Goal: Entertainment & Leisure: Browse casually

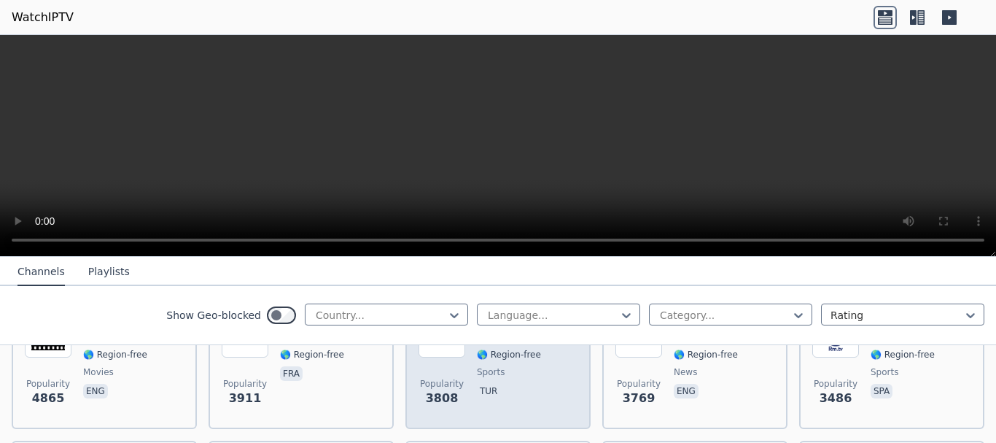
scroll to position [146, 0]
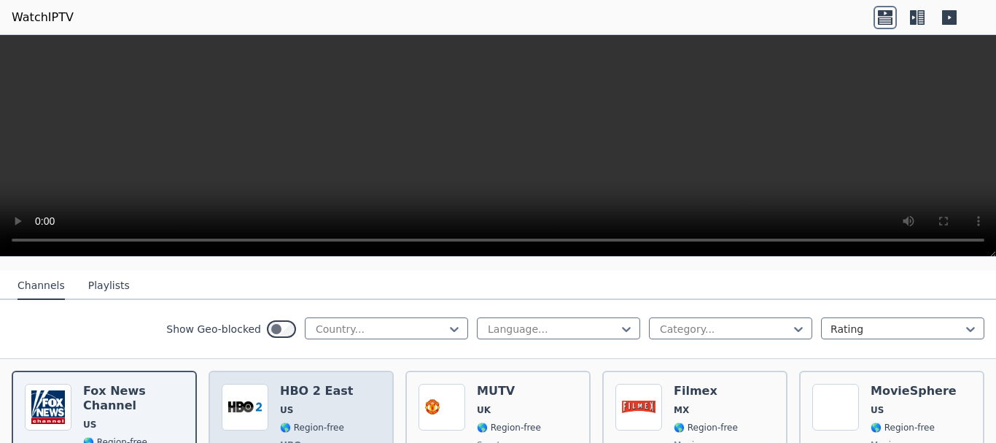
click at [327, 389] on div "HBO 2 East US 🌎 Region-free HBO movies series eng spa" at bounding box center [316, 438] width 73 height 108
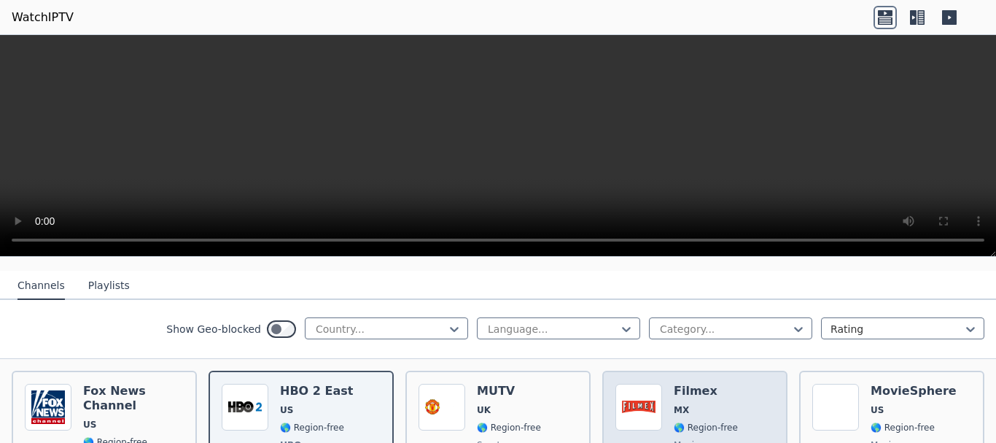
click at [666, 384] on div "Popularity 6143 Filmex MX 🌎 Region-free movies spa" at bounding box center [695, 438] width 159 height 108
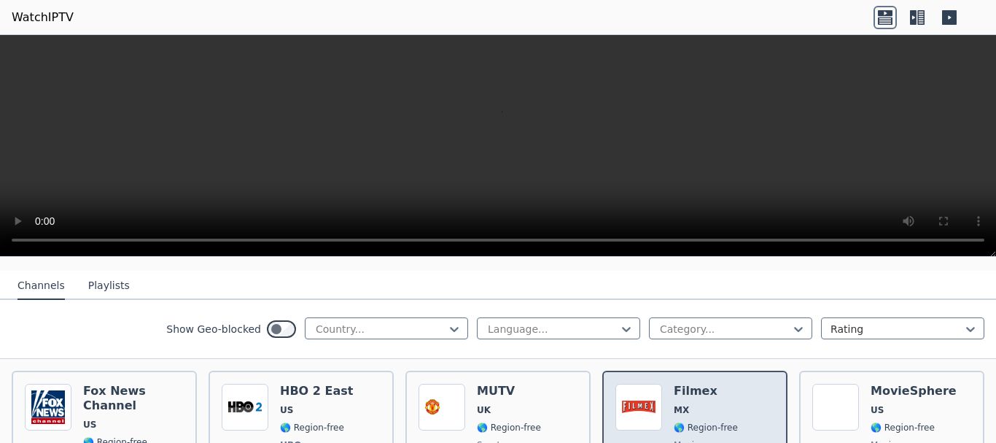
scroll to position [292, 0]
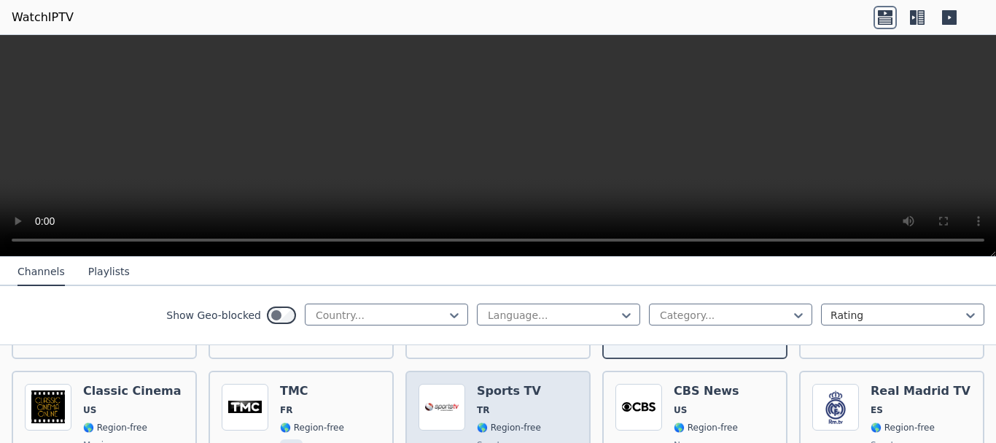
click at [477, 422] on span "🌎 Region-free" at bounding box center [509, 428] width 64 height 12
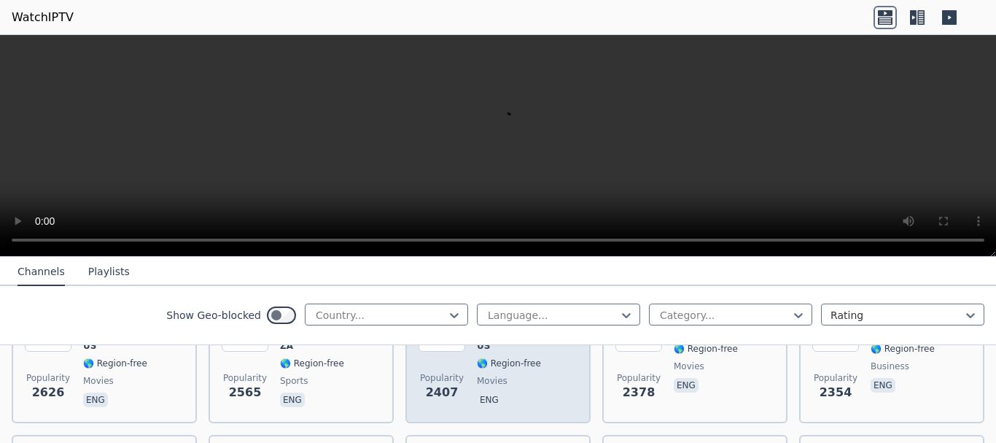
scroll to position [583, 0]
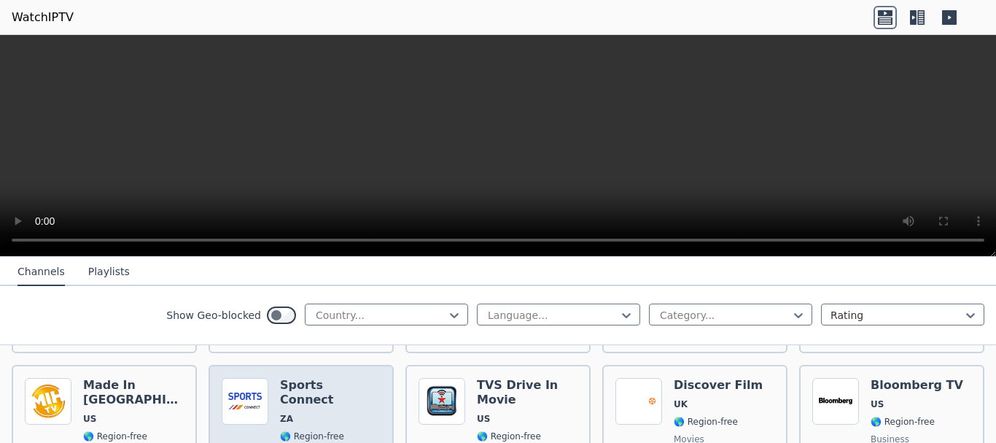
click at [346, 413] on span "ZA" at bounding box center [330, 419] width 101 height 12
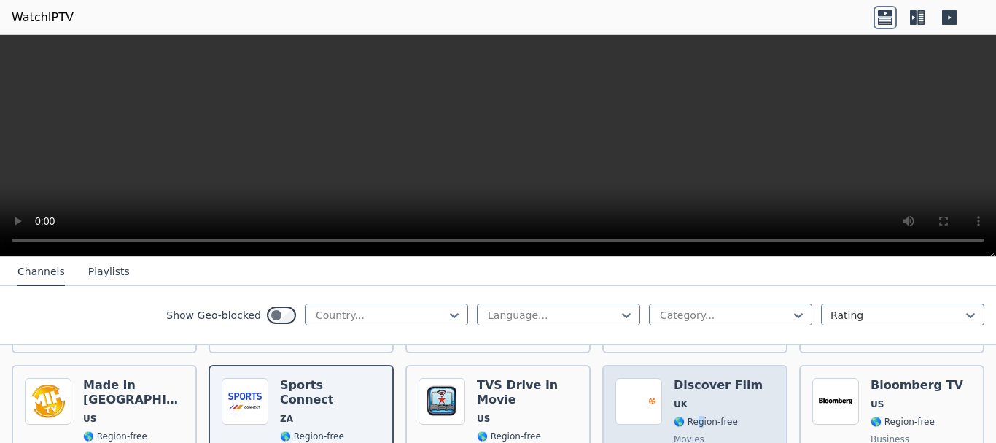
click at [693, 416] on span "🌎 Region-free" at bounding box center [706, 422] width 64 height 12
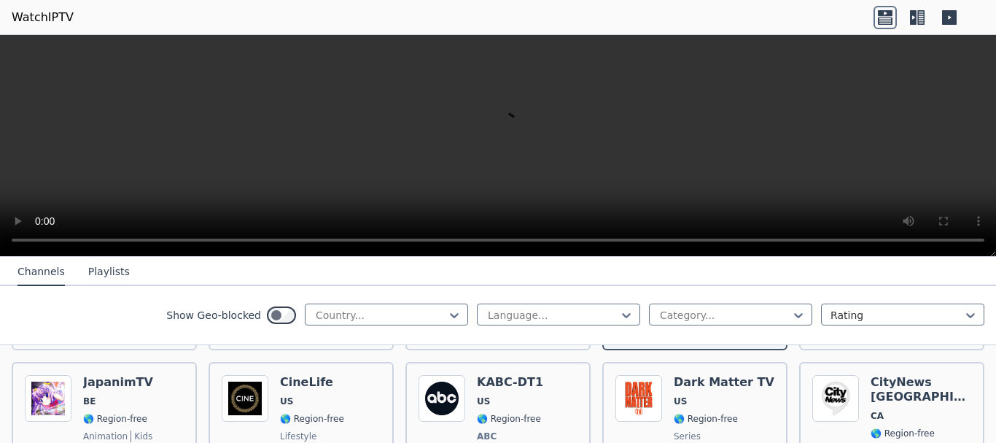
scroll to position [875, 0]
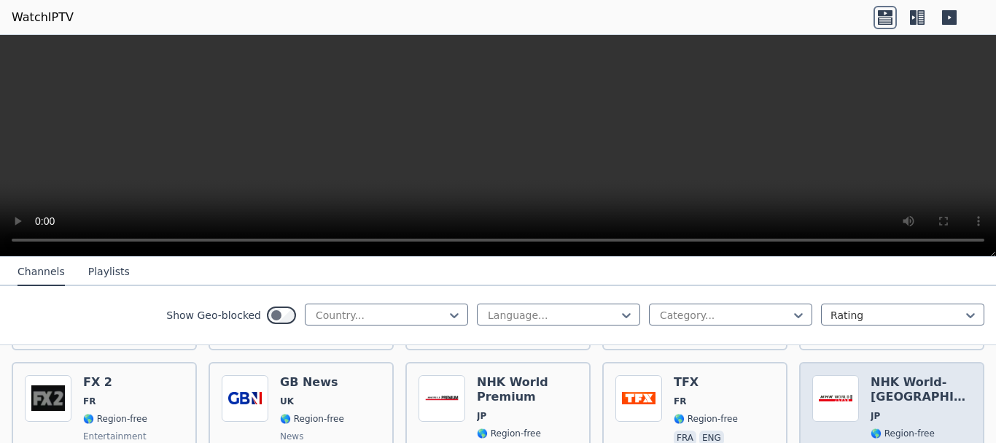
click at [897, 442] on span "culture" at bounding box center [915, 451] width 36 height 12
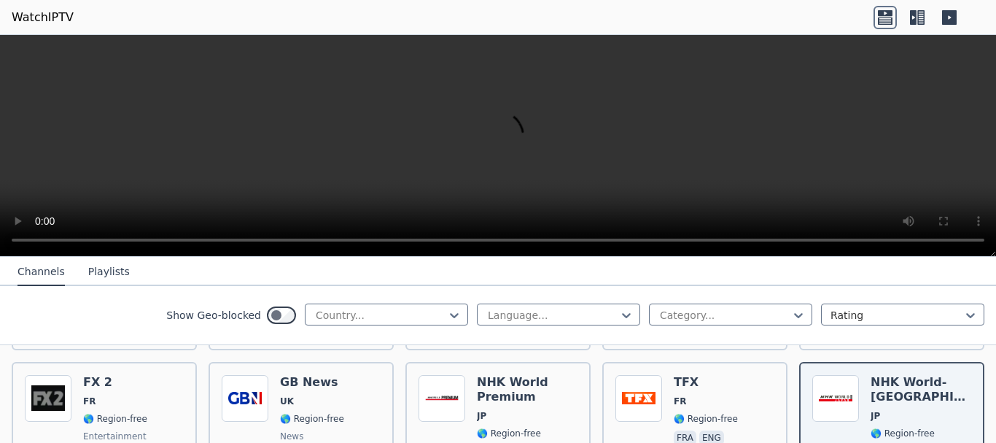
scroll to position [1167, 0]
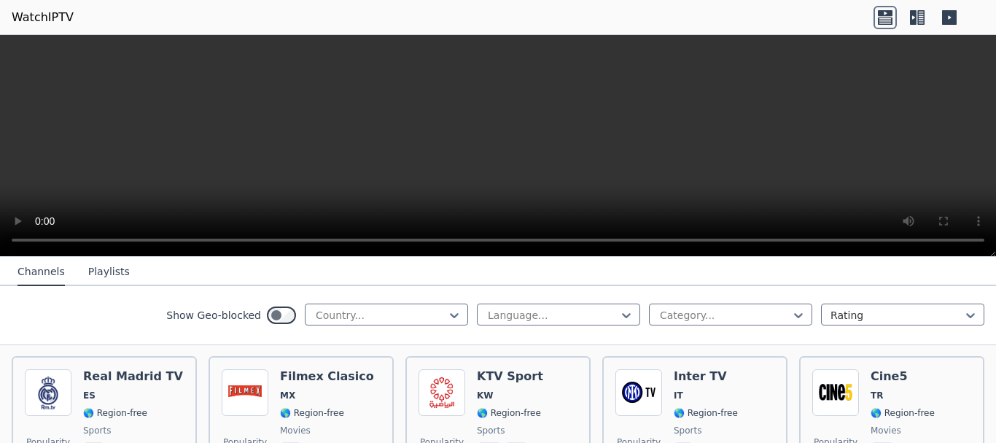
click at [888, 13] on icon at bounding box center [885, 13] width 15 height 6
click at [917, 15] on icon at bounding box center [917, 17] width 23 height 23
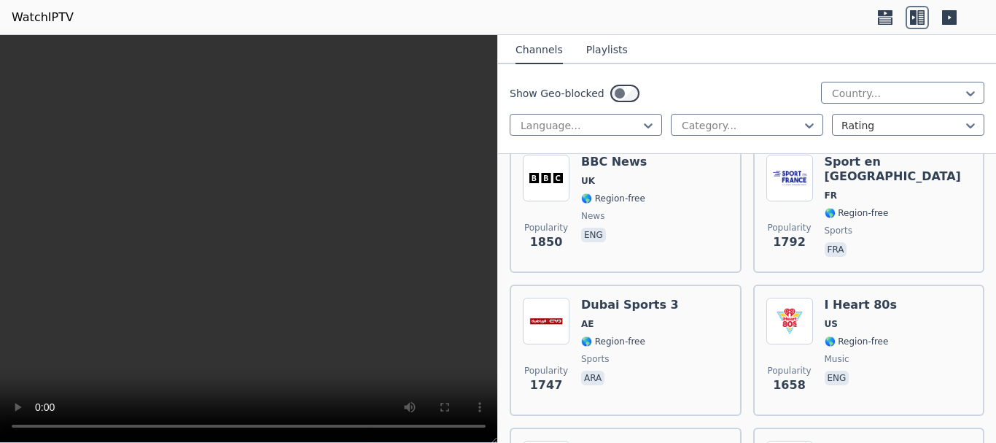
scroll to position [2625, 0]
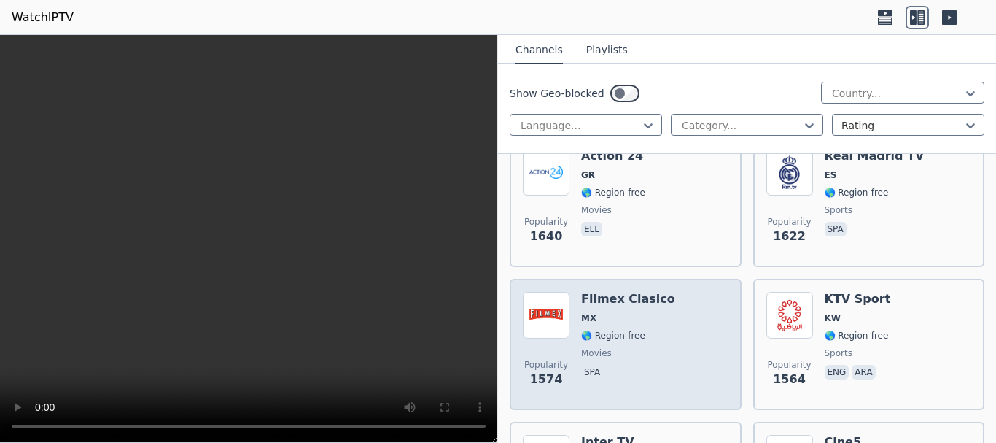
click at [637, 347] on span "movies" at bounding box center [628, 353] width 94 height 12
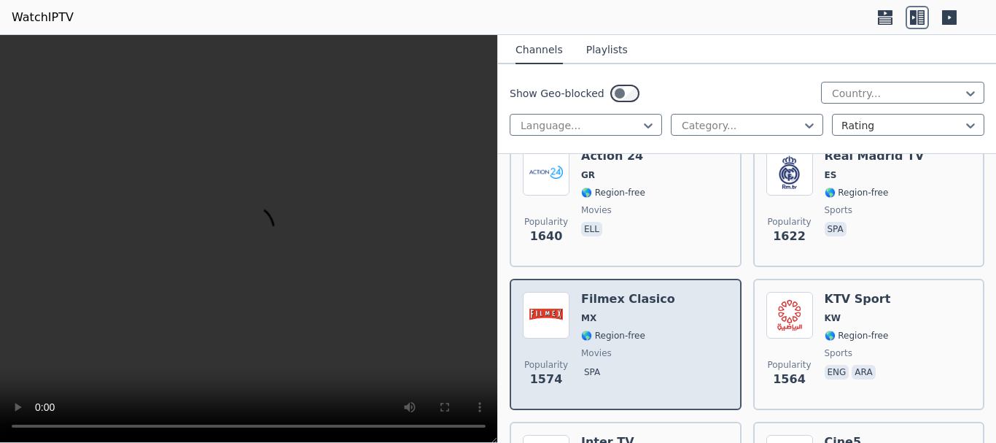
scroll to position [2917, 0]
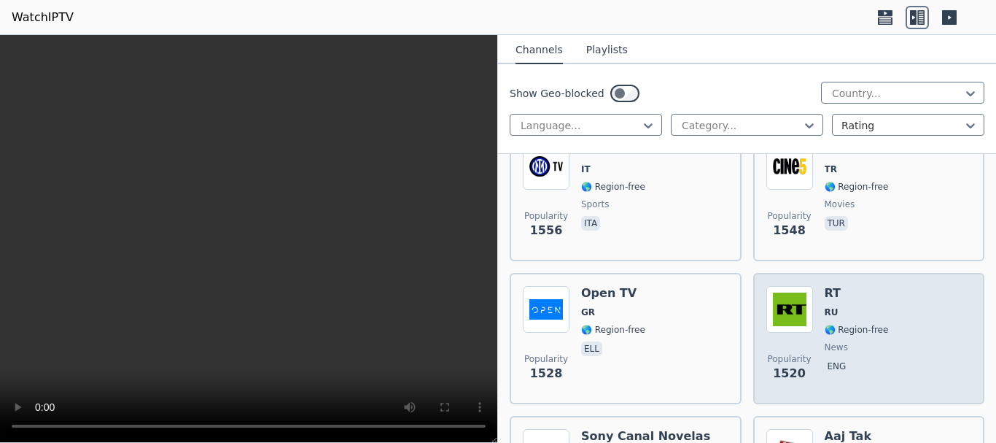
click at [845, 324] on span "🌎 Region-free" at bounding box center [857, 330] width 64 height 12
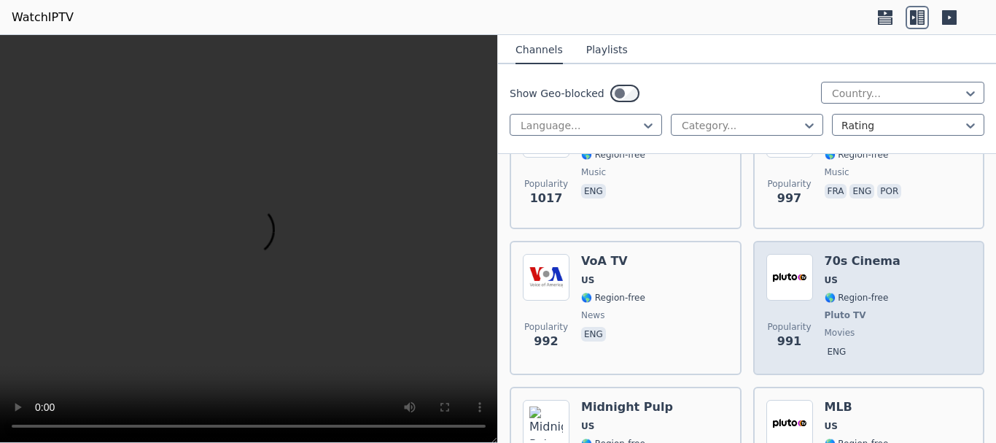
scroll to position [6053, 0]
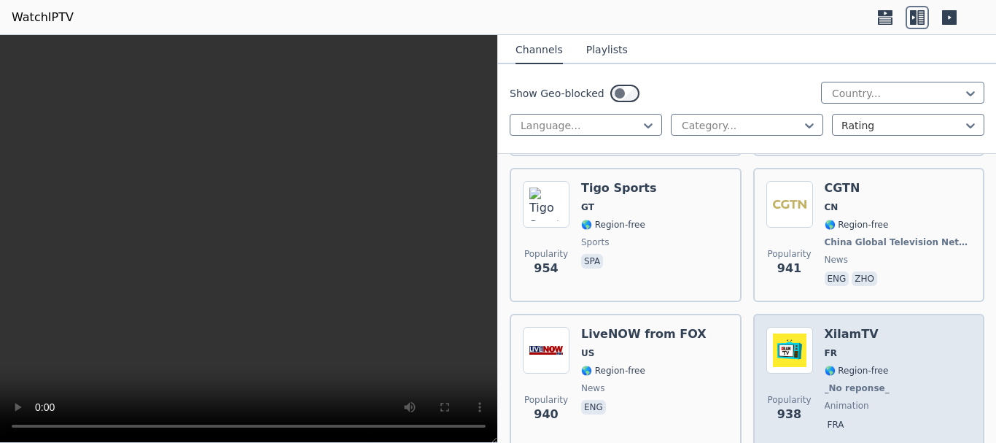
click at [839, 365] on span "🌎 Region-free" at bounding box center [857, 371] width 64 height 12
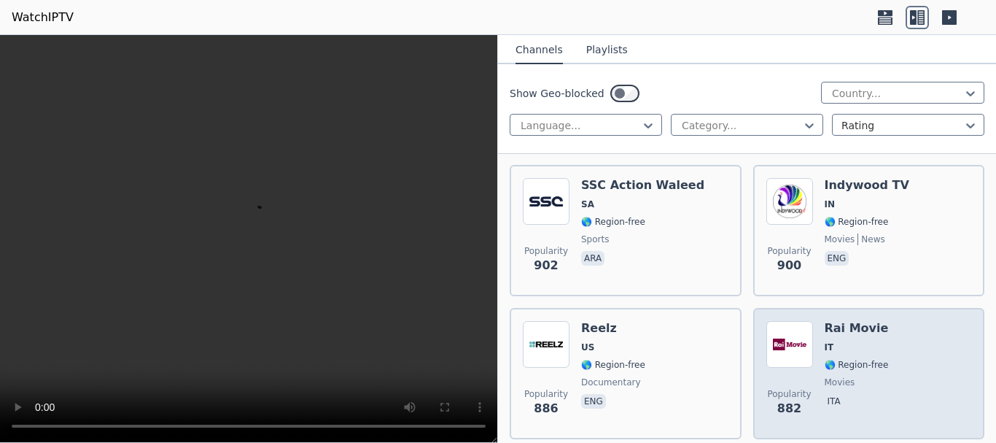
scroll to position [6564, 0]
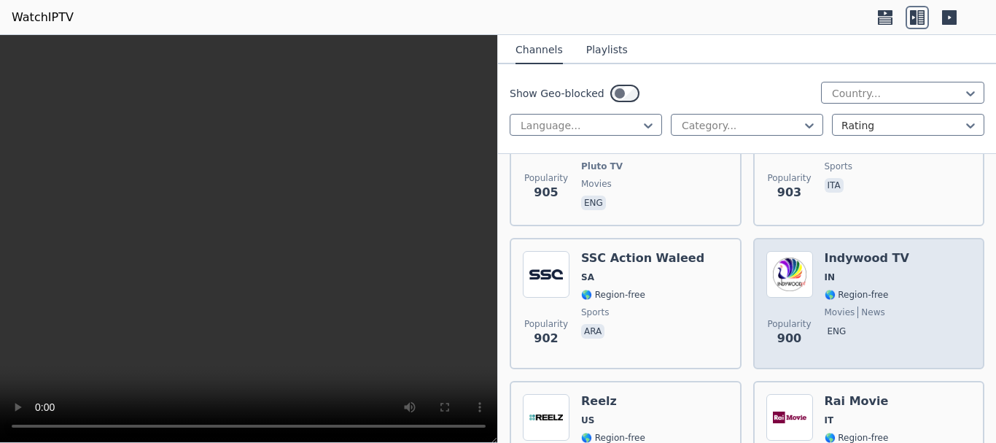
click at [829, 289] on span "🌎 Region-free" at bounding box center [857, 295] width 64 height 12
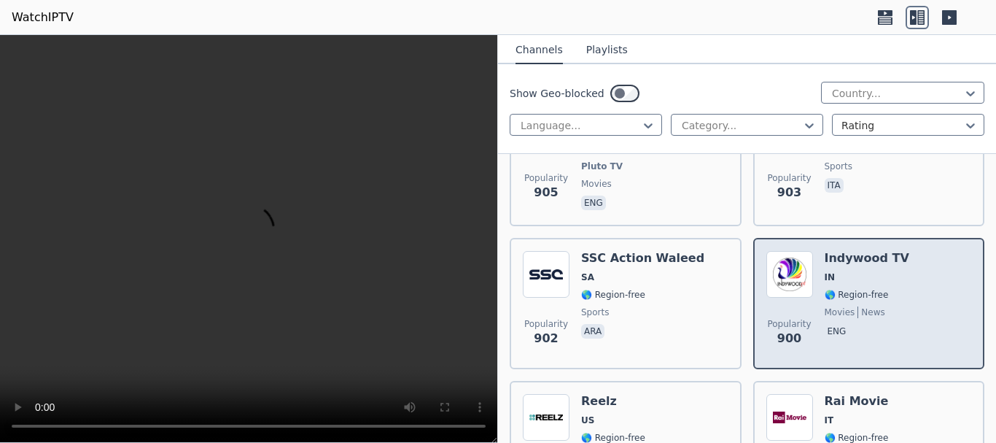
scroll to position [6709, 0]
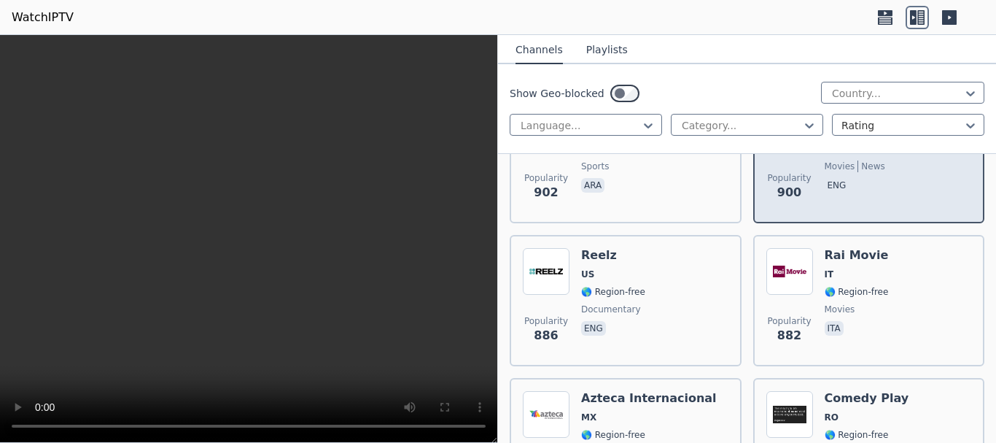
click at [829, 286] on span "🌎 Region-free" at bounding box center [857, 292] width 64 height 12
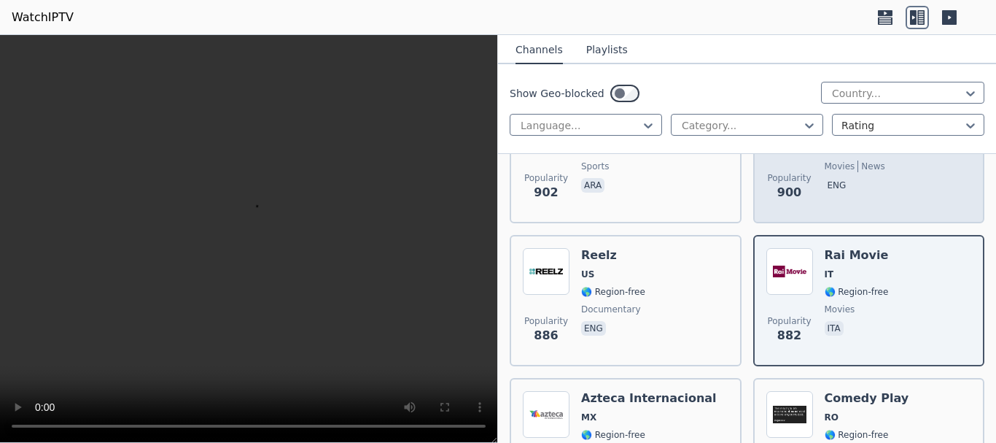
scroll to position [6855, 0]
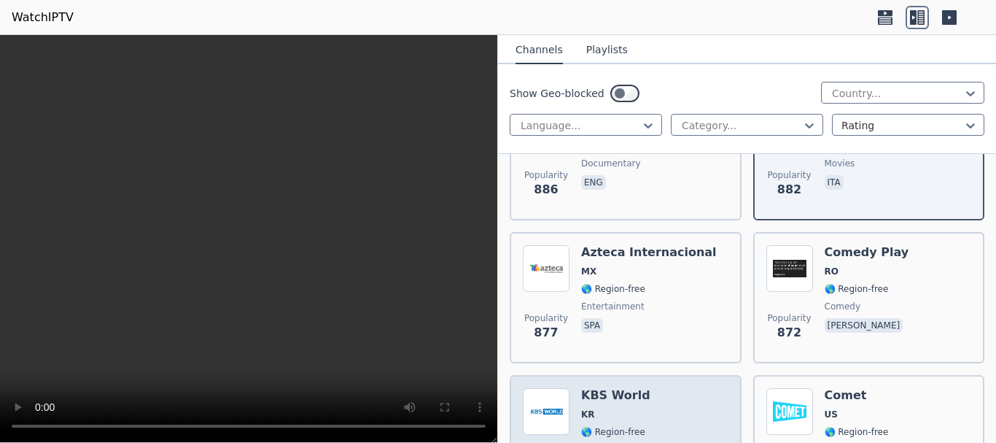
click at [690, 408] on span "KR" at bounding box center [654, 414] width 146 height 12
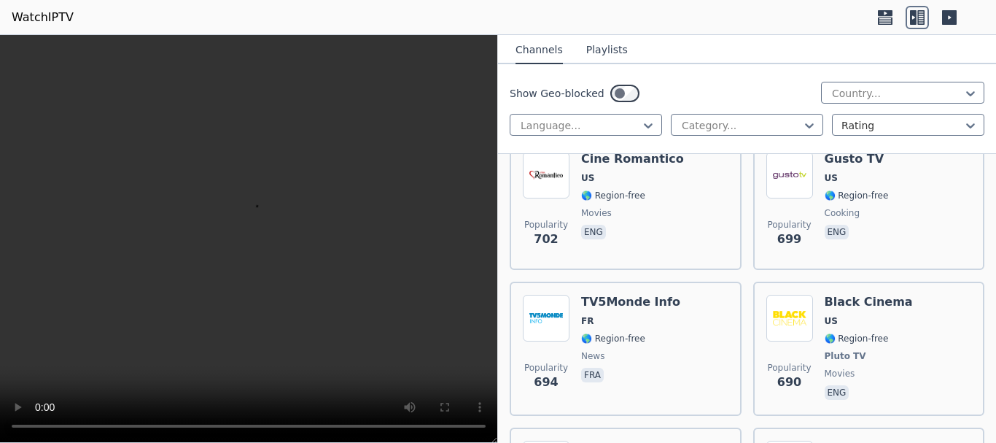
scroll to position [9043, 0]
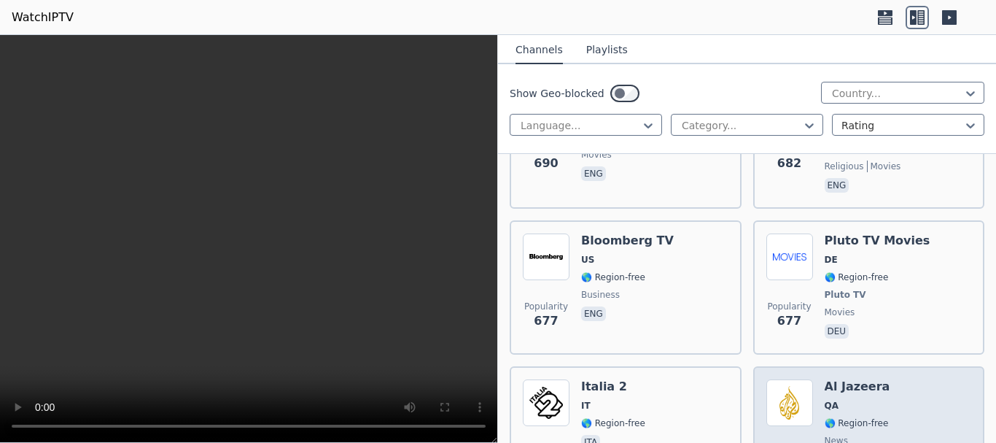
click at [844, 400] on span "QA" at bounding box center [858, 406] width 66 height 12
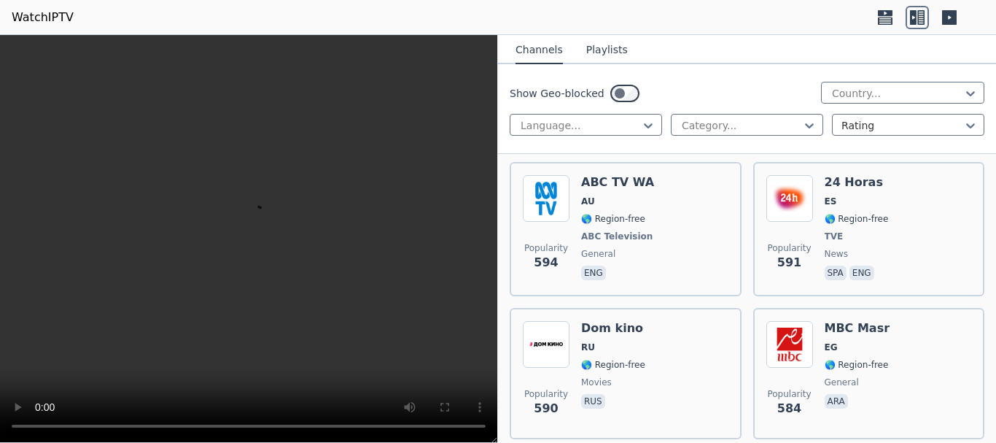
scroll to position [11085, 0]
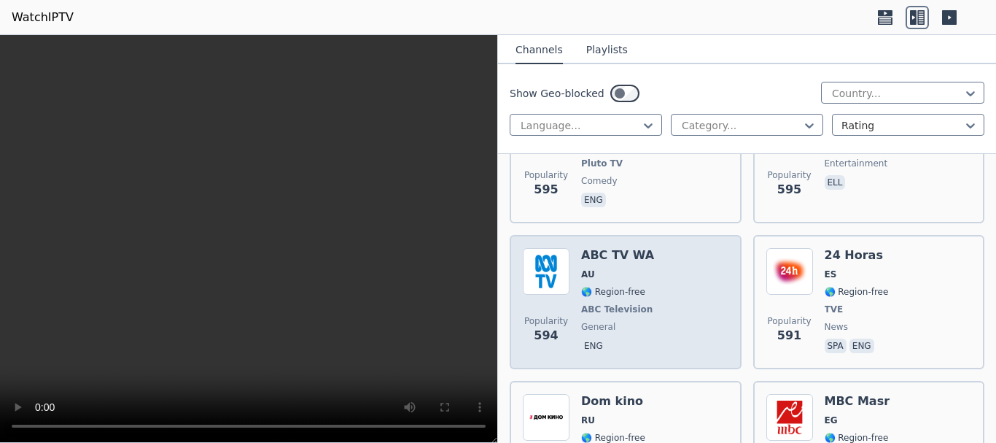
click at [675, 259] on div "Popularity 594 ABC TV WA AU 🌎 Region-free ABC Television general eng" at bounding box center [626, 302] width 206 height 108
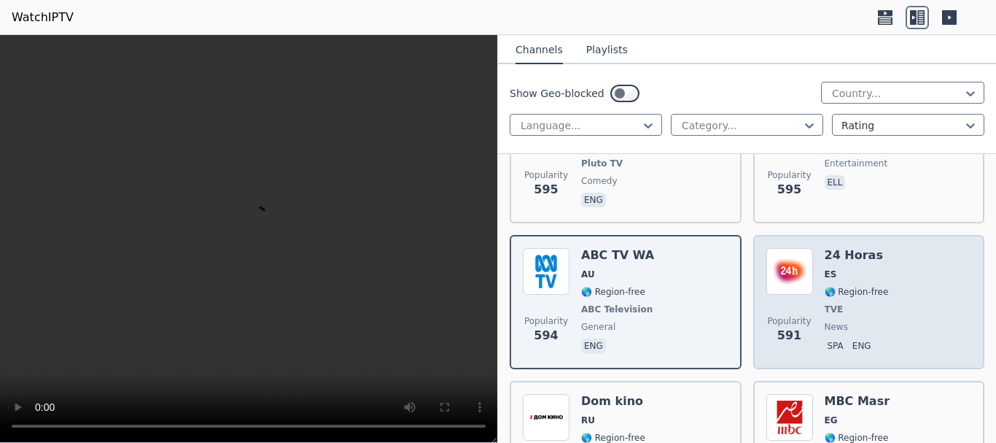
scroll to position [11377, 0]
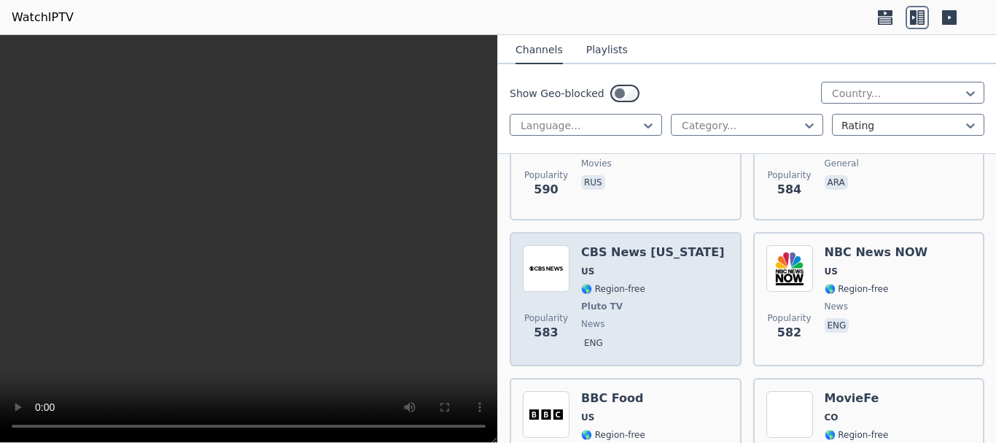
click at [650, 265] on div "CBS News [US_STATE] [GEOGRAPHIC_DATA] 🌎 Region-free Pluto TV news eng" at bounding box center [652, 299] width 143 height 108
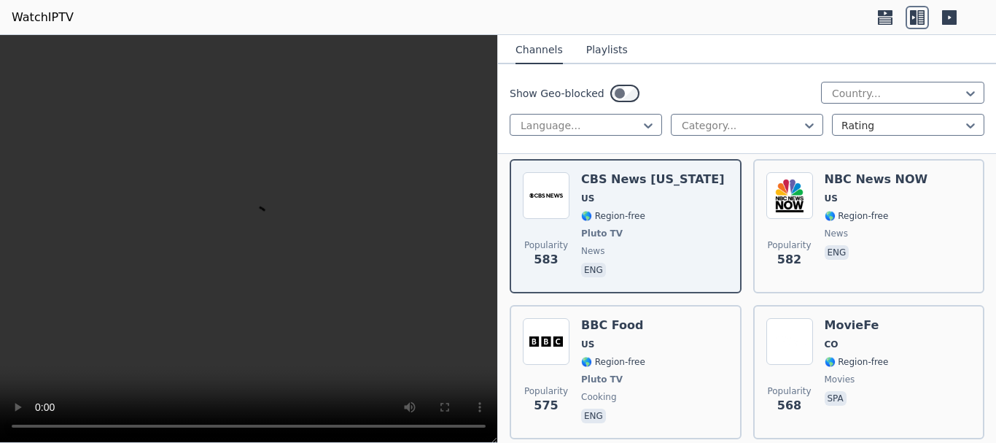
scroll to position [11523, 0]
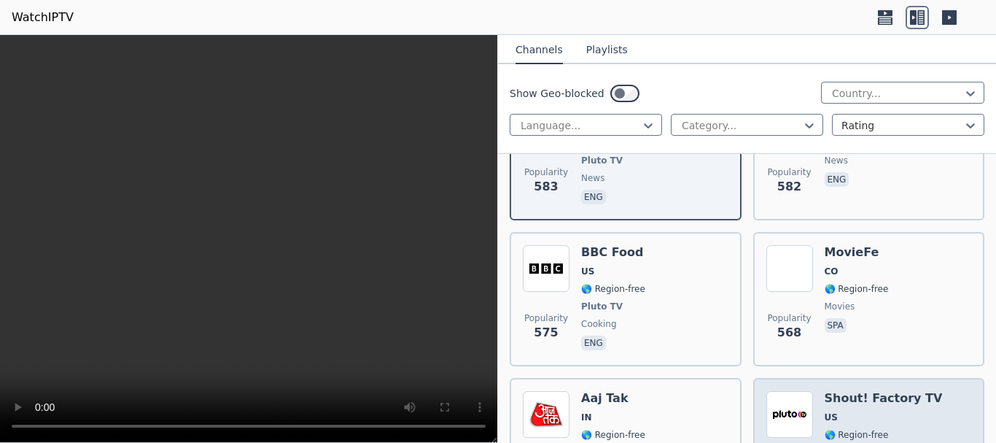
click at [825, 429] on span "🌎 Region-free" at bounding box center [857, 435] width 64 height 12
